Goal: Entertainment & Leisure: Consume media (video, audio)

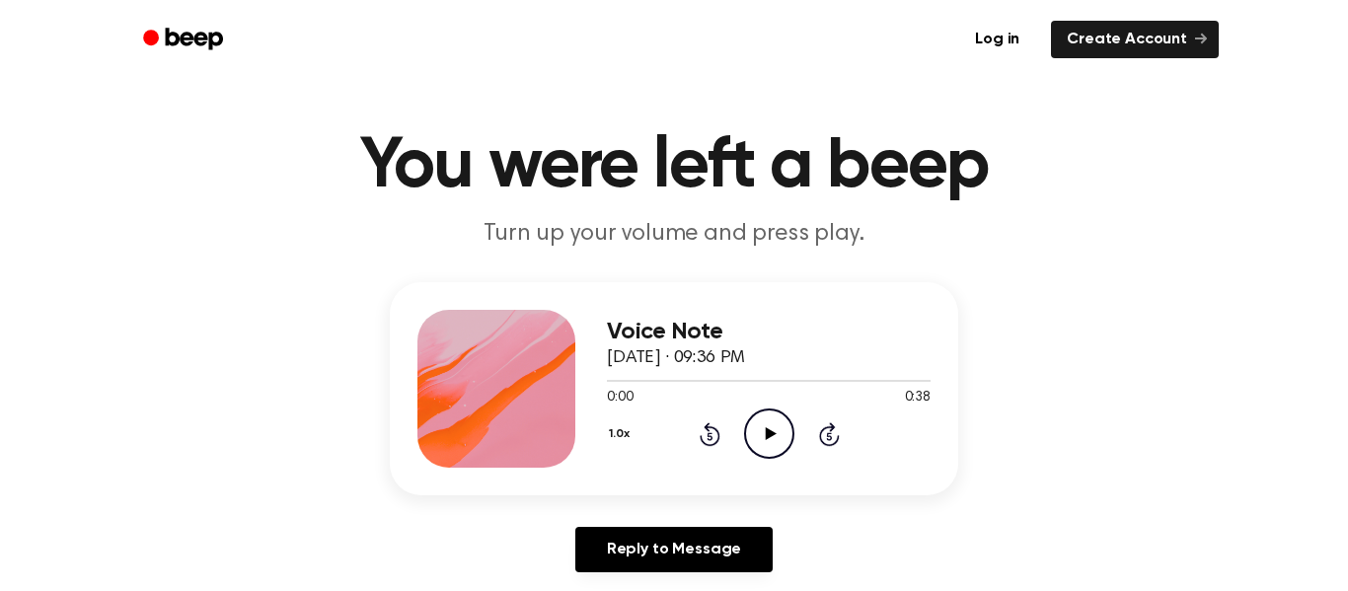
scroll to position [26, 0]
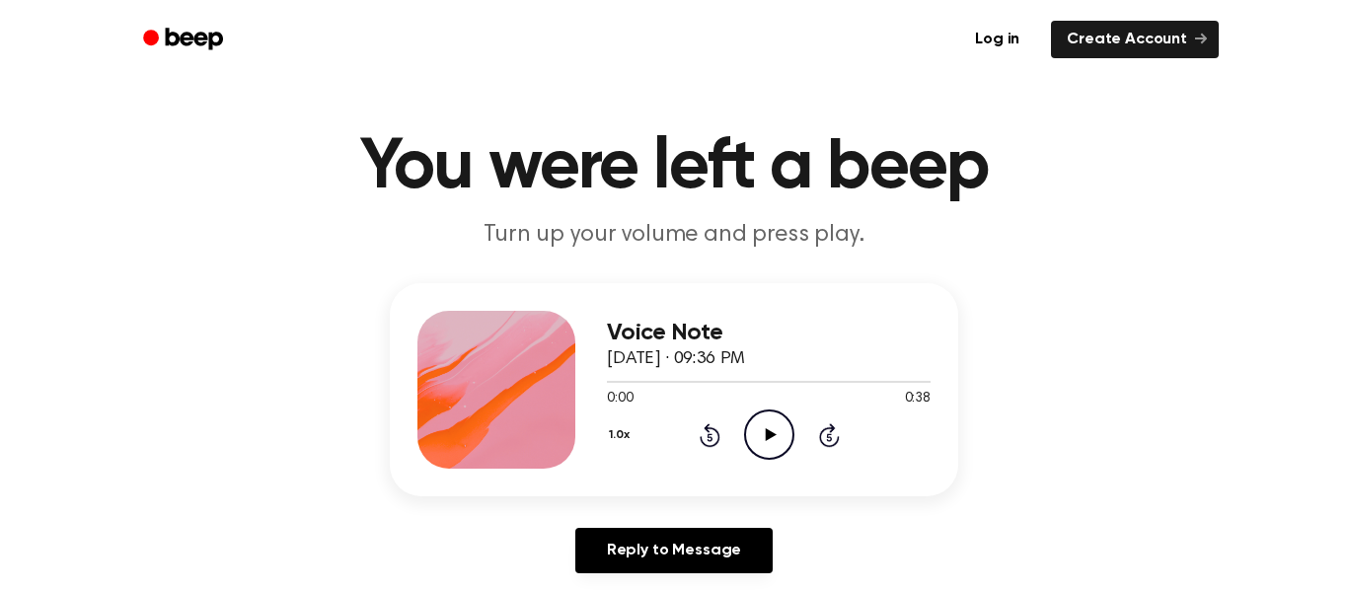
click at [759, 431] on icon "Play Audio" at bounding box center [769, 435] width 50 height 50
click at [708, 434] on icon at bounding box center [709, 437] width 5 height 8
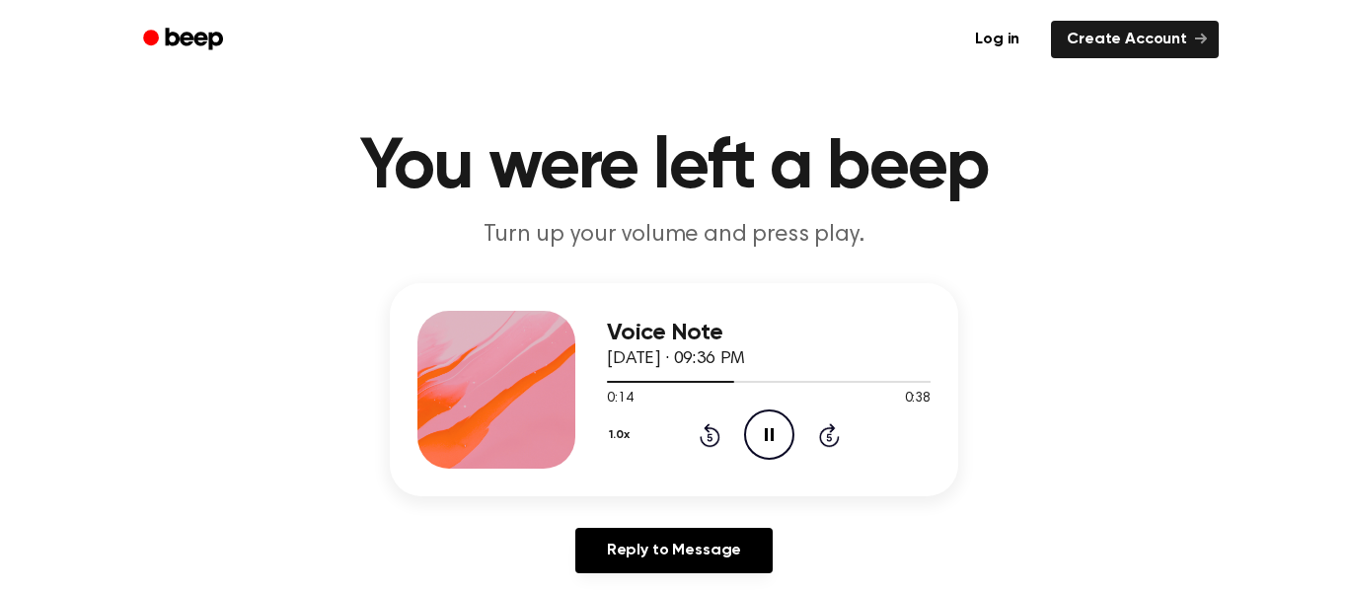
click at [708, 434] on icon at bounding box center [709, 437] width 5 height 8
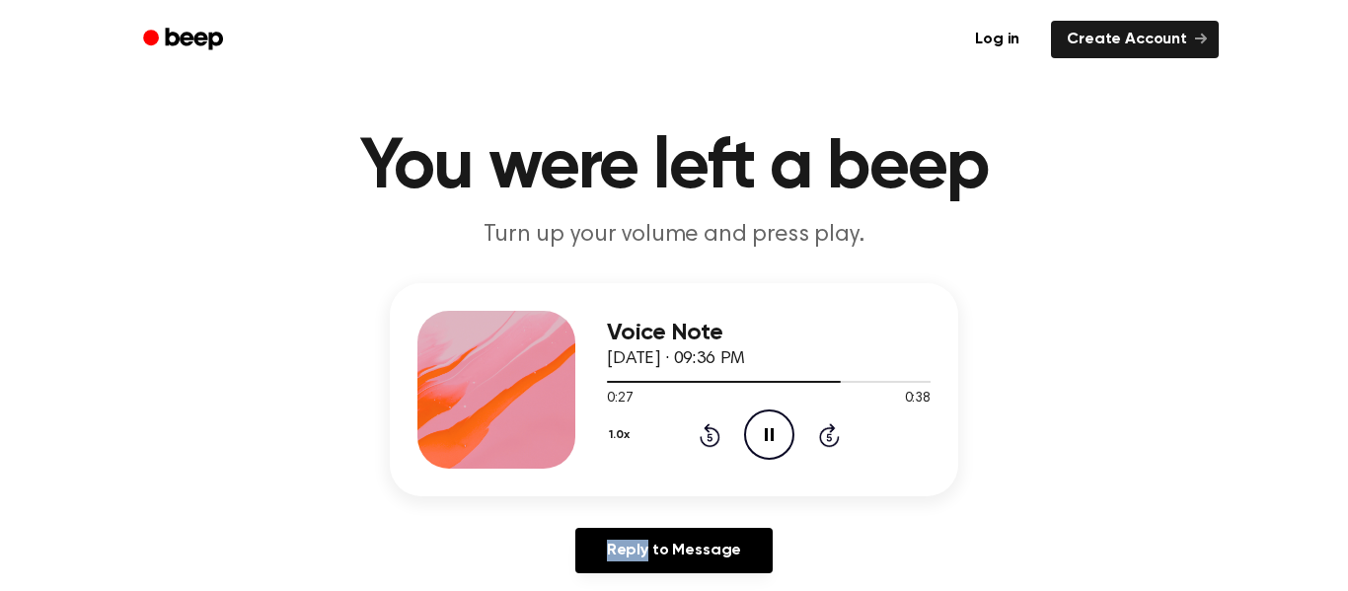
click at [708, 434] on icon at bounding box center [709, 437] width 5 height 8
click at [709, 434] on icon at bounding box center [709, 437] width 5 height 8
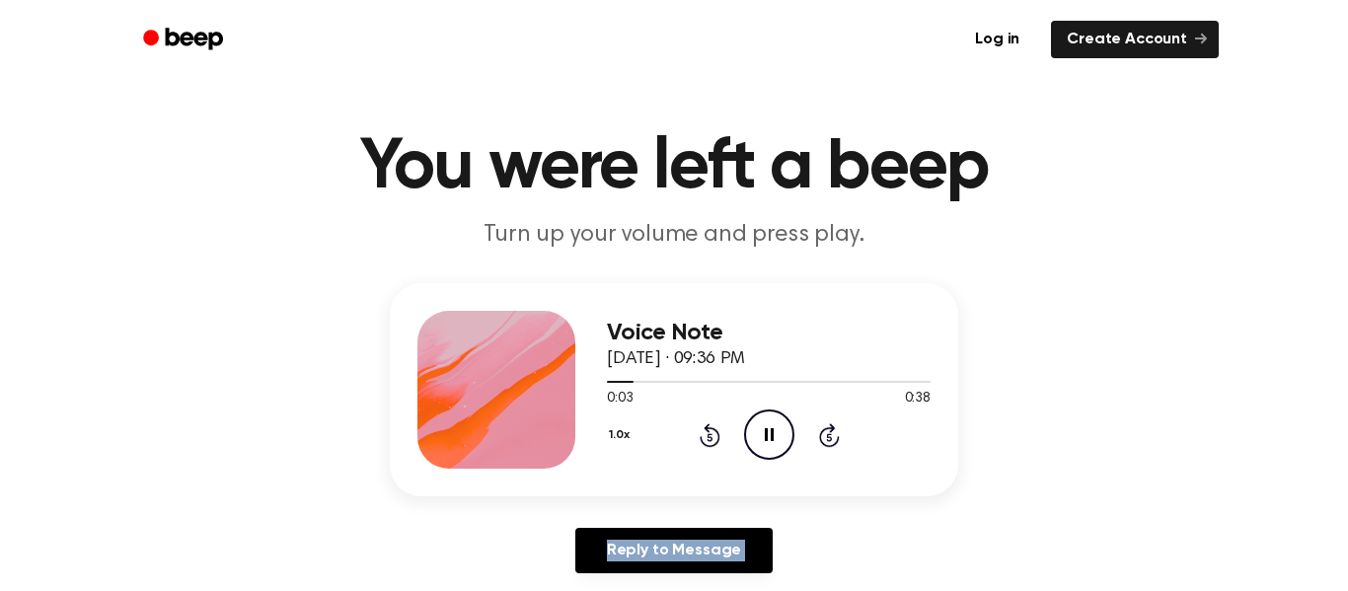
click at [709, 434] on icon at bounding box center [709, 437] width 5 height 8
